Goal: Task Accomplishment & Management: Complete application form

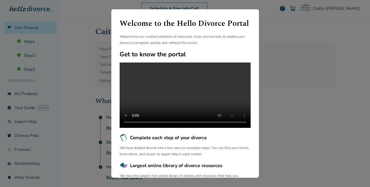
click at [78, 28] on div "Welcome to the Hello Divorce Portal Welcome to our curated collection of resour…" at bounding box center [185, 93] width 370 height 187
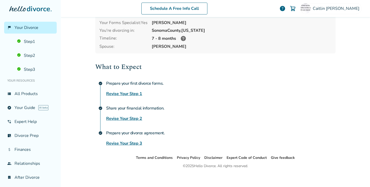
scroll to position [37, 0]
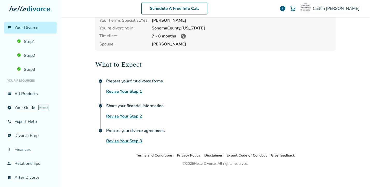
click at [123, 115] on link "Revise Your Step 2" at bounding box center [124, 116] width 36 height 6
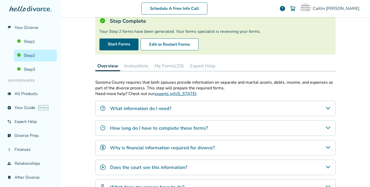
scroll to position [25, 0]
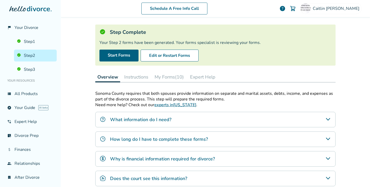
click at [248, 8] on div "Schedule A Free Info Call" at bounding box center [174, 9] width 210 height 12
click at [167, 55] on button "Edit or Restart Forms" at bounding box center [170, 56] width 58 height 12
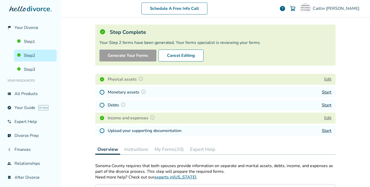
click at [327, 79] on button "Edit" at bounding box center [327, 79] width 7 height 6
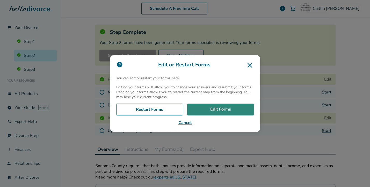
click at [203, 108] on link "Edit Forms" at bounding box center [220, 110] width 67 height 12
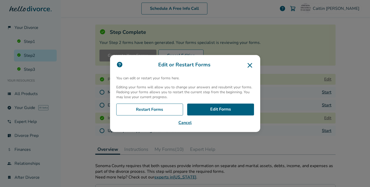
click at [250, 64] on icon at bounding box center [250, 65] width 8 height 8
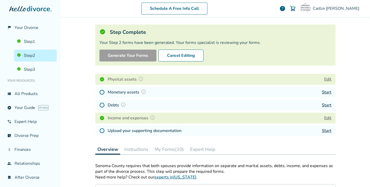
click at [328, 80] on button "Edit" at bounding box center [327, 79] width 7 height 6
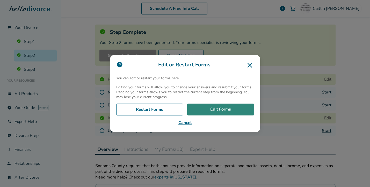
click at [208, 112] on link "Edit Forms" at bounding box center [220, 110] width 67 height 12
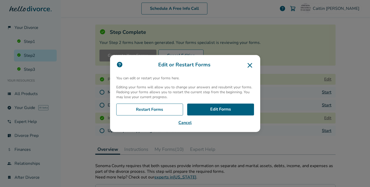
click at [185, 124] on button "Cancel" at bounding box center [185, 123] width 138 height 6
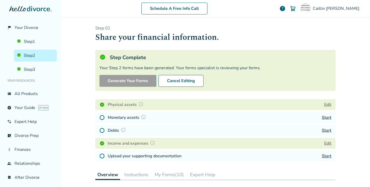
scroll to position [0, 0]
click at [153, 104] on div "Physical assets Edit" at bounding box center [215, 104] width 240 height 11
click at [327, 104] on button "Edit" at bounding box center [327, 105] width 7 height 6
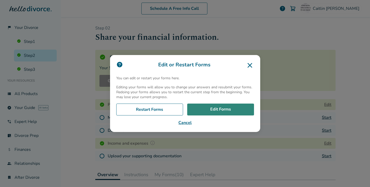
click at [222, 110] on link "Edit Forms" at bounding box center [220, 110] width 67 height 12
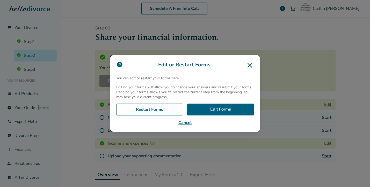
click at [248, 63] on icon at bounding box center [250, 65] width 8 height 8
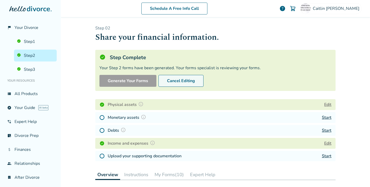
click at [171, 83] on button "Cancel Editing" at bounding box center [180, 81] width 45 height 12
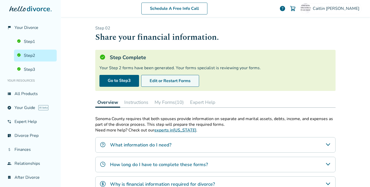
click at [184, 82] on button "Edit or Restart Forms" at bounding box center [170, 81] width 58 height 12
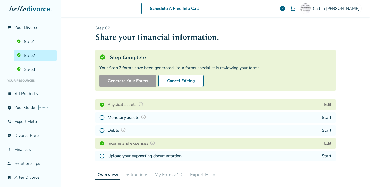
click at [328, 105] on button "Edit" at bounding box center [327, 105] width 7 height 6
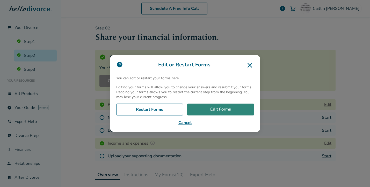
click at [219, 109] on link "Edit Forms" at bounding box center [220, 110] width 67 height 12
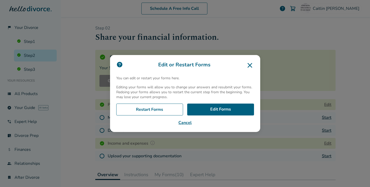
click at [188, 121] on button "Cancel" at bounding box center [185, 123] width 138 height 6
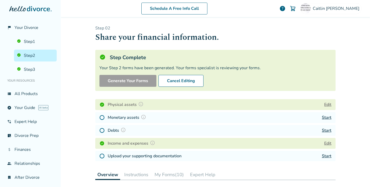
click at [325, 118] on link "Start" at bounding box center [327, 118] width 10 height 6
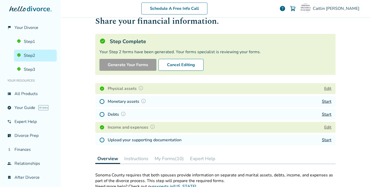
scroll to position [17, 0]
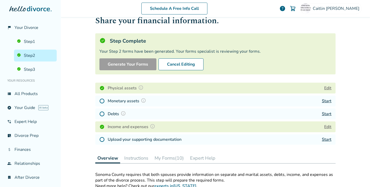
click at [328, 127] on button "Edit" at bounding box center [327, 127] width 7 height 6
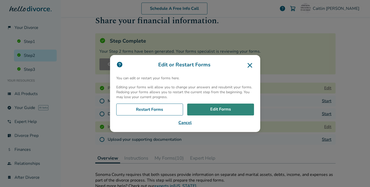
click at [224, 112] on link "Edit Forms" at bounding box center [220, 110] width 67 height 12
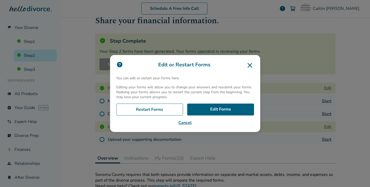
click at [250, 66] on icon at bounding box center [250, 65] width 5 height 5
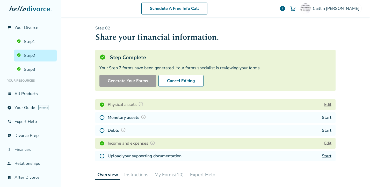
scroll to position [0, 0]
